Goal: Communication & Community: Answer question/provide support

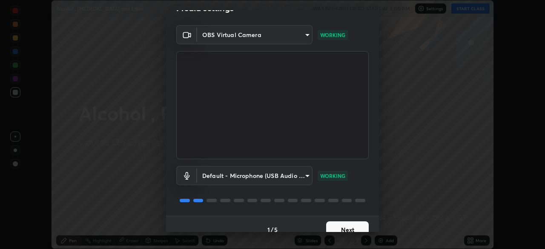
scroll to position [26, 0]
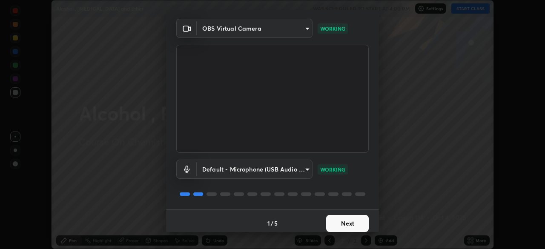
click at [338, 219] on button "Next" at bounding box center [347, 223] width 43 height 17
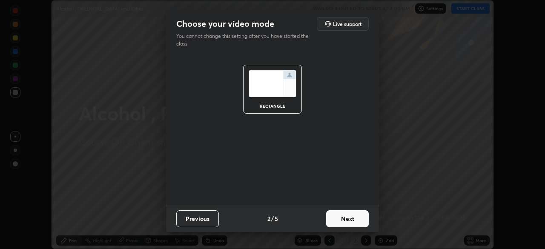
scroll to position [0, 0]
click at [344, 218] on button "Next" at bounding box center [347, 218] width 43 height 17
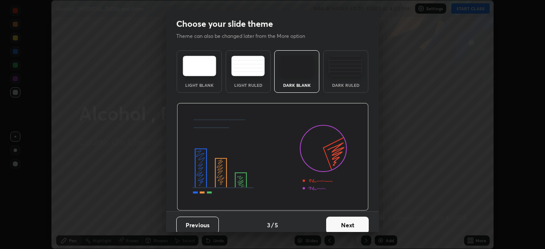
click at [342, 221] on button "Next" at bounding box center [347, 225] width 43 height 17
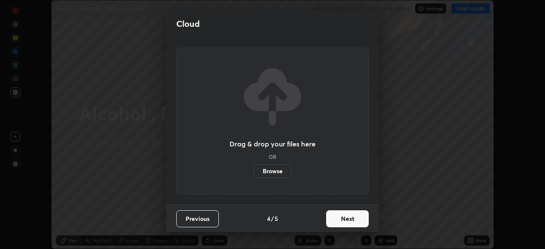
click at [343, 219] on button "Next" at bounding box center [347, 218] width 43 height 17
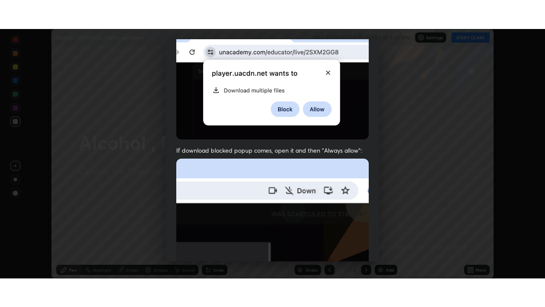
scroll to position [204, 0]
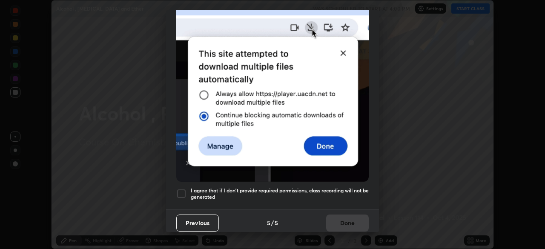
click at [179, 189] on div at bounding box center [181, 194] width 10 height 10
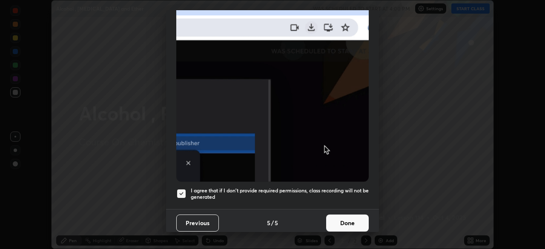
click at [342, 221] on button "Done" at bounding box center [347, 223] width 43 height 17
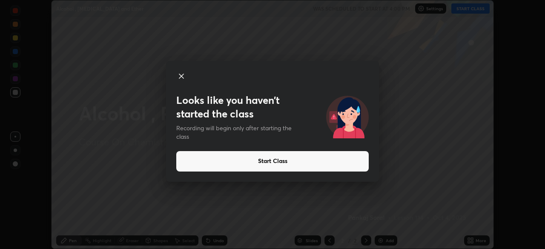
click at [281, 158] on button "Start Class" at bounding box center [272, 161] width 192 height 20
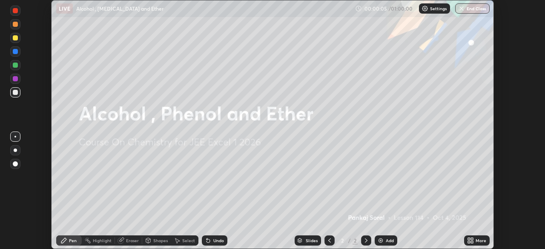
click at [471, 239] on icon at bounding box center [472, 239] width 2 height 2
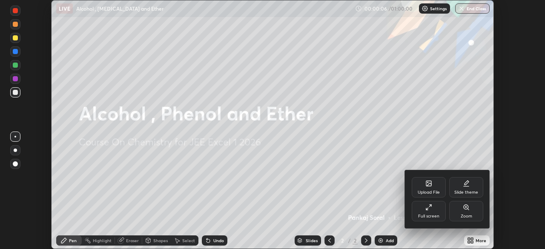
click at [426, 216] on div "Full screen" at bounding box center [428, 216] width 21 height 4
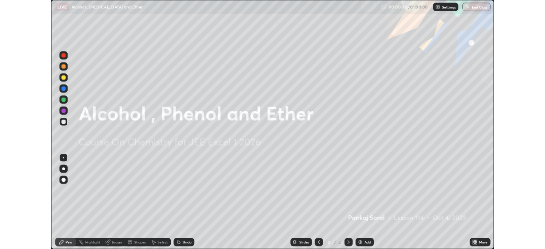
scroll to position [307, 545]
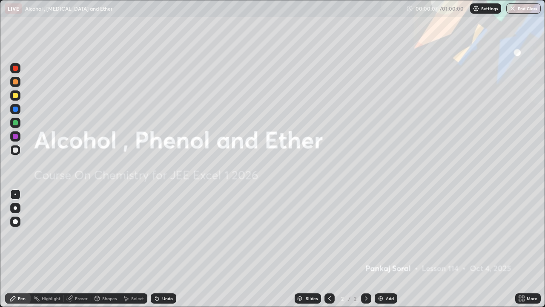
click at [381, 249] on img at bounding box center [380, 298] width 7 height 7
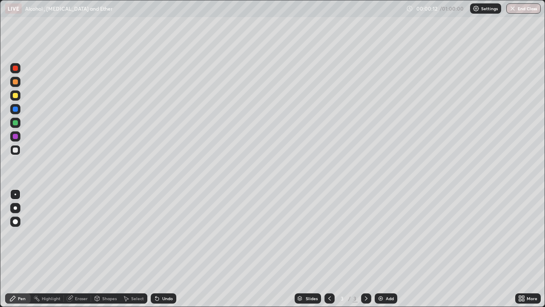
click at [520, 249] on icon at bounding box center [520, 300] width 2 height 2
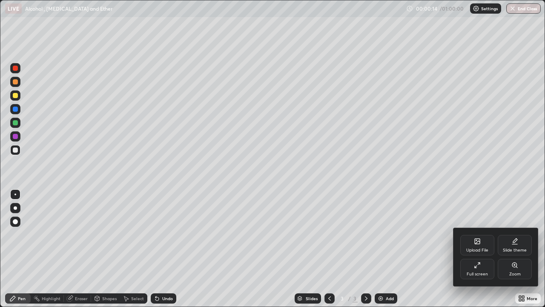
click at [469, 249] on div "Full screen" at bounding box center [477, 268] width 34 height 20
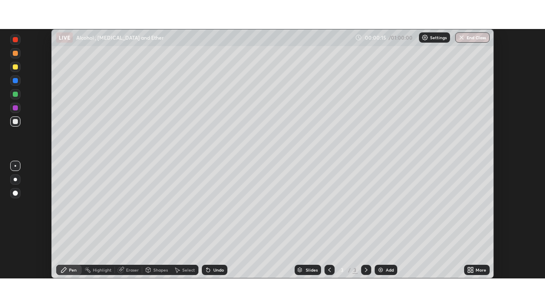
scroll to position [42334, 42038]
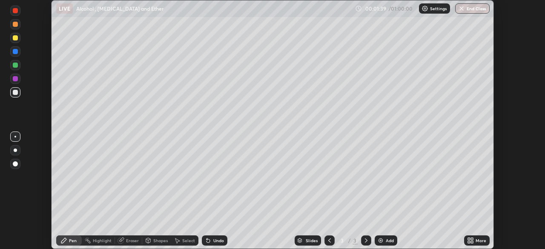
click at [468, 239] on icon at bounding box center [469, 239] width 2 height 2
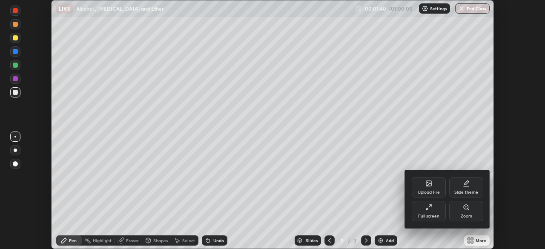
click at [426, 213] on div "Full screen" at bounding box center [429, 211] width 34 height 20
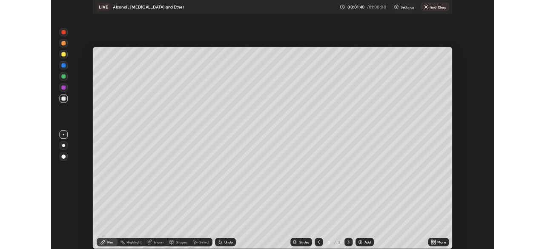
scroll to position [307, 545]
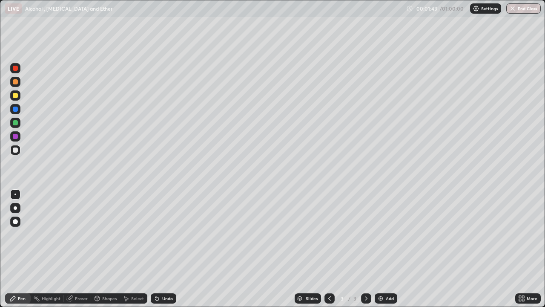
click at [23, 249] on div "Pen" at bounding box center [22, 298] width 8 height 4
click at [15, 208] on div at bounding box center [15, 207] width 3 height 3
click at [15, 96] on div at bounding box center [15, 95] width 5 height 5
click at [383, 249] on img at bounding box center [380, 298] width 7 height 7
click at [77, 249] on div "Eraser" at bounding box center [77, 298] width 27 height 10
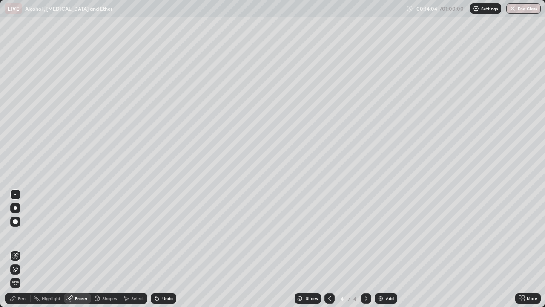
click at [18, 249] on div "Pen" at bounding box center [22, 298] width 8 height 4
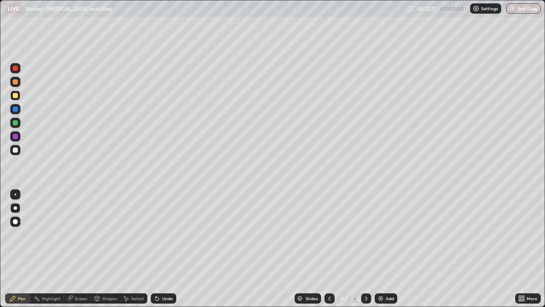
click at [381, 249] on img at bounding box center [380, 298] width 7 height 7
click at [78, 249] on div "Eraser" at bounding box center [81, 298] width 13 height 4
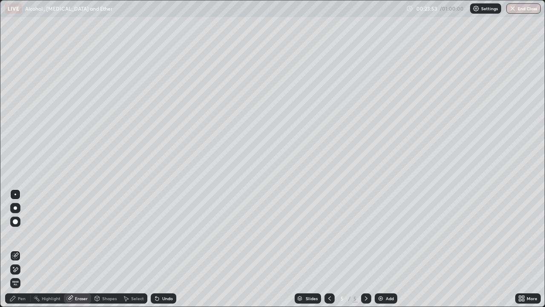
click at [23, 249] on div "Pen" at bounding box center [22, 298] width 8 height 4
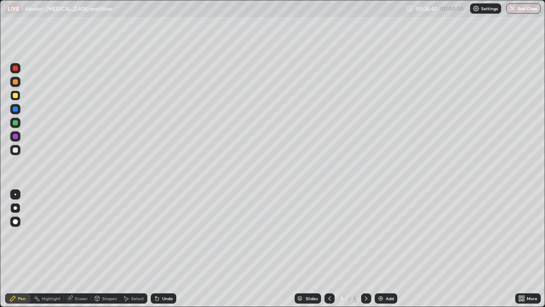
click at [383, 249] on img at bounding box center [380, 298] width 7 height 7
click at [470, 249] on div "Slides 6 / 6 Add" at bounding box center [345, 298] width 339 height 17
click at [475, 249] on div "Slides 6 / 6 Add" at bounding box center [345, 298] width 339 height 17
click at [482, 249] on div "Slides 6 / 6 Add" at bounding box center [345, 298] width 339 height 17
click at [382, 249] on img at bounding box center [380, 298] width 7 height 7
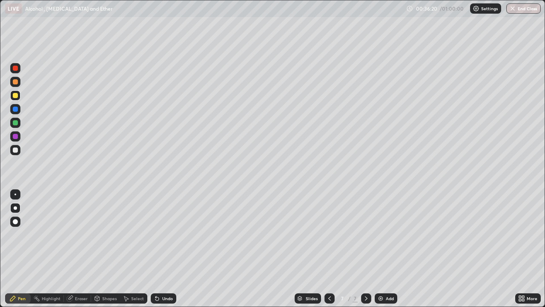
click at [78, 249] on div "Eraser" at bounding box center [81, 298] width 13 height 4
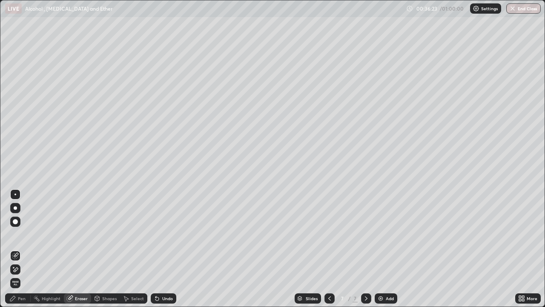
click at [22, 249] on div "Pen" at bounding box center [22, 298] width 8 height 4
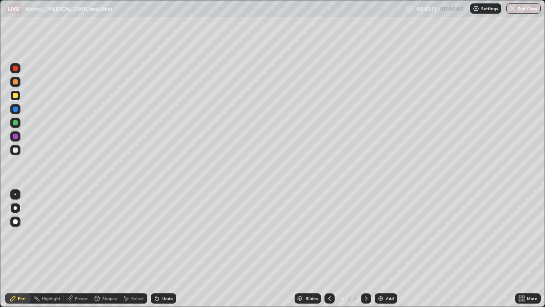
click at [379, 249] on img at bounding box center [380, 298] width 7 height 7
click at [325, 249] on div at bounding box center [329, 298] width 10 height 17
click at [365, 249] on icon at bounding box center [366, 298] width 7 height 7
click at [76, 249] on div "Eraser" at bounding box center [81, 298] width 13 height 4
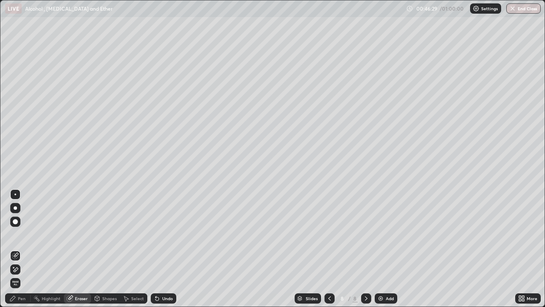
click at [16, 249] on icon at bounding box center [12, 298] width 7 height 7
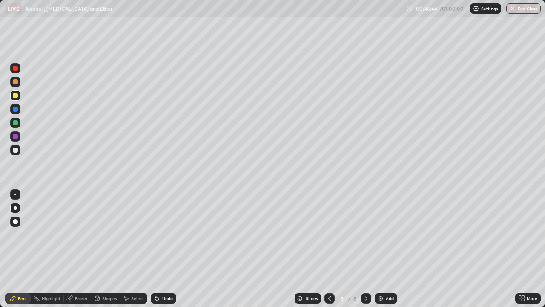
click at [74, 249] on div "Eraser" at bounding box center [77, 298] width 27 height 10
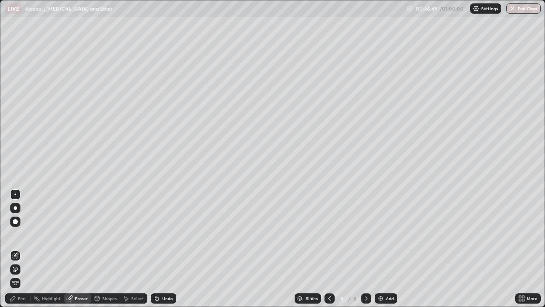
click at [15, 249] on div "Pen" at bounding box center [18, 298] width 26 height 10
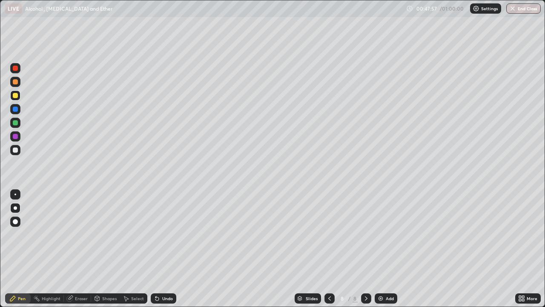
click at [329, 249] on icon at bounding box center [329, 298] width 7 height 7
click at [332, 249] on div at bounding box center [329, 298] width 10 height 10
click at [381, 249] on img at bounding box center [380, 298] width 7 height 7
click at [76, 249] on div "Eraser" at bounding box center [77, 298] width 27 height 10
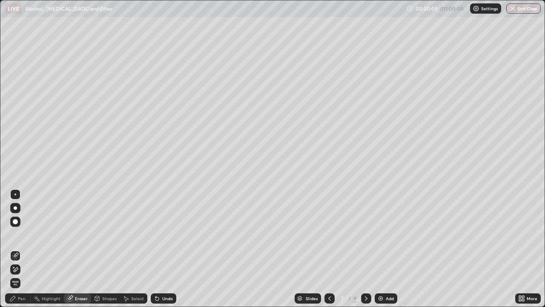
click at [21, 249] on div "Pen" at bounding box center [22, 298] width 8 height 4
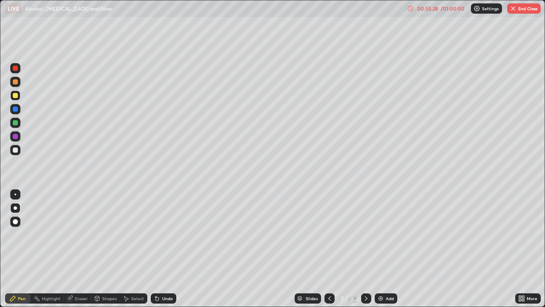
click at [387, 249] on div "Add" at bounding box center [386, 298] width 23 height 10
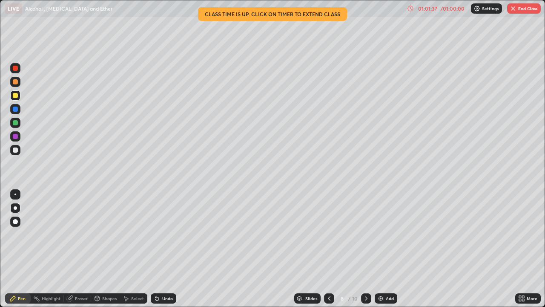
click at [515, 11] on img "button" at bounding box center [513, 8] width 7 height 7
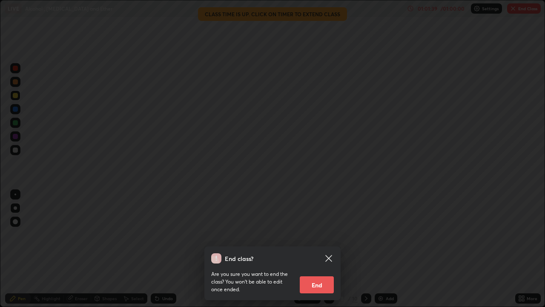
click at [322, 249] on button "End" at bounding box center [317, 284] width 34 height 17
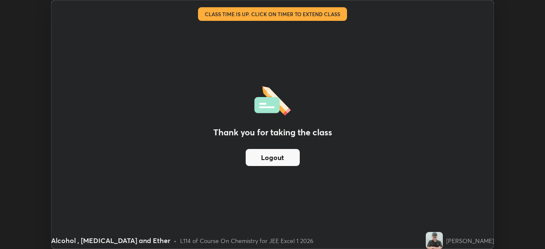
scroll to position [42334, 42038]
